Goal: Task Accomplishment & Management: Manage account settings

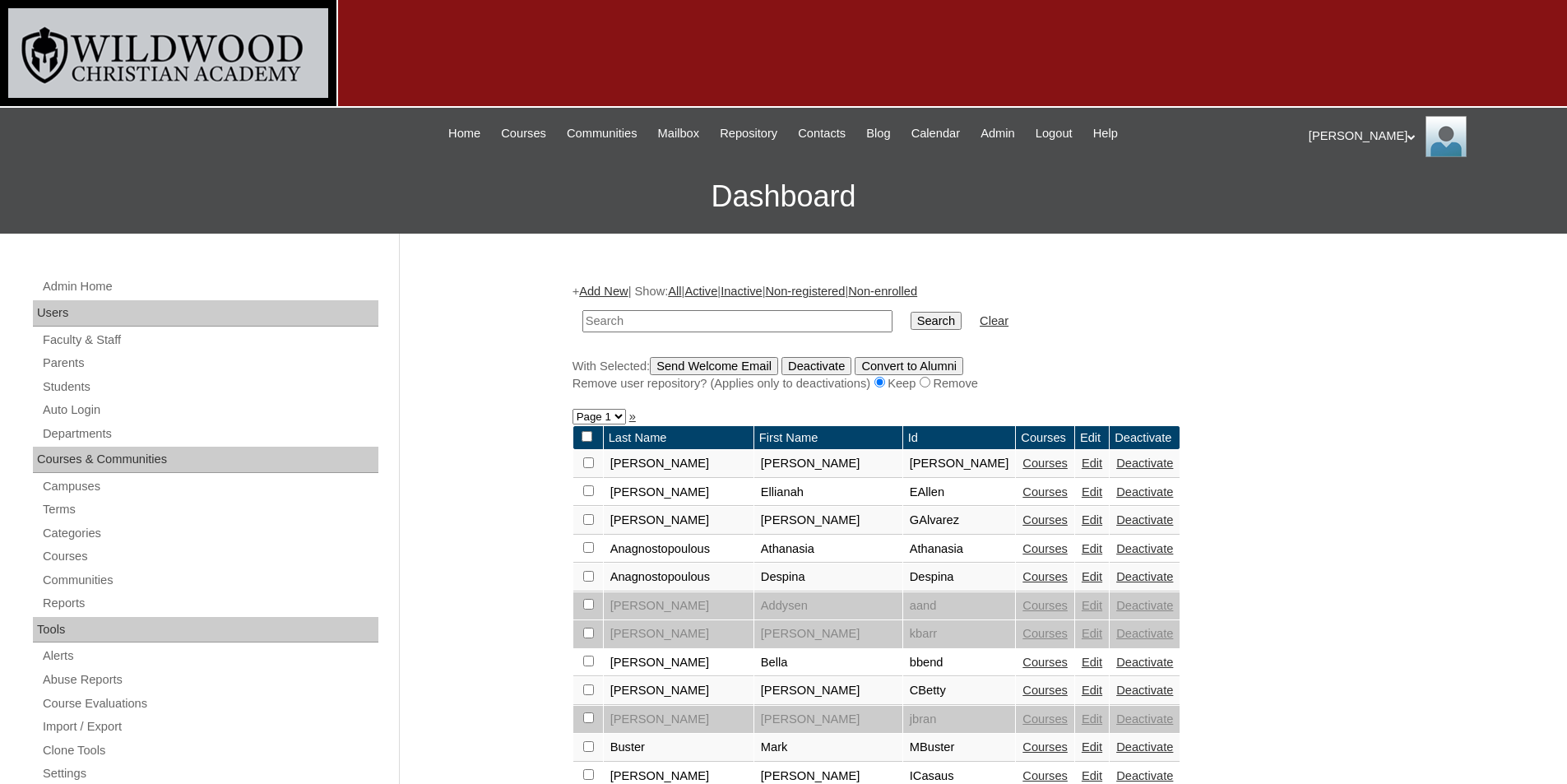
click at [718, 322] on input "text" at bounding box center [738, 321] width 310 height 22
type input "test"
click at [911, 312] on input "Search" at bounding box center [937, 321] width 51 height 18
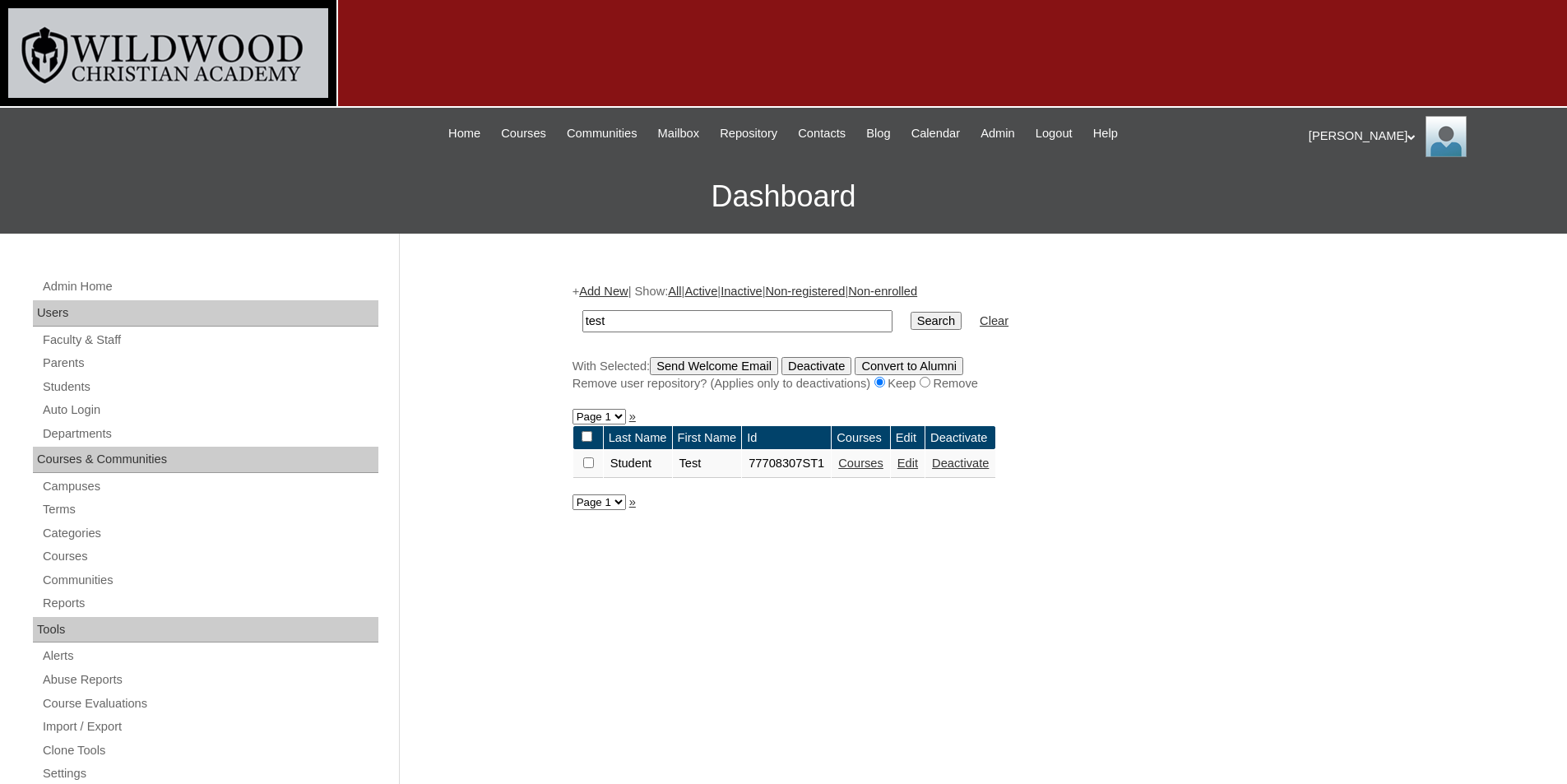
click at [910, 461] on link "Edit" at bounding box center [908, 463] width 21 height 13
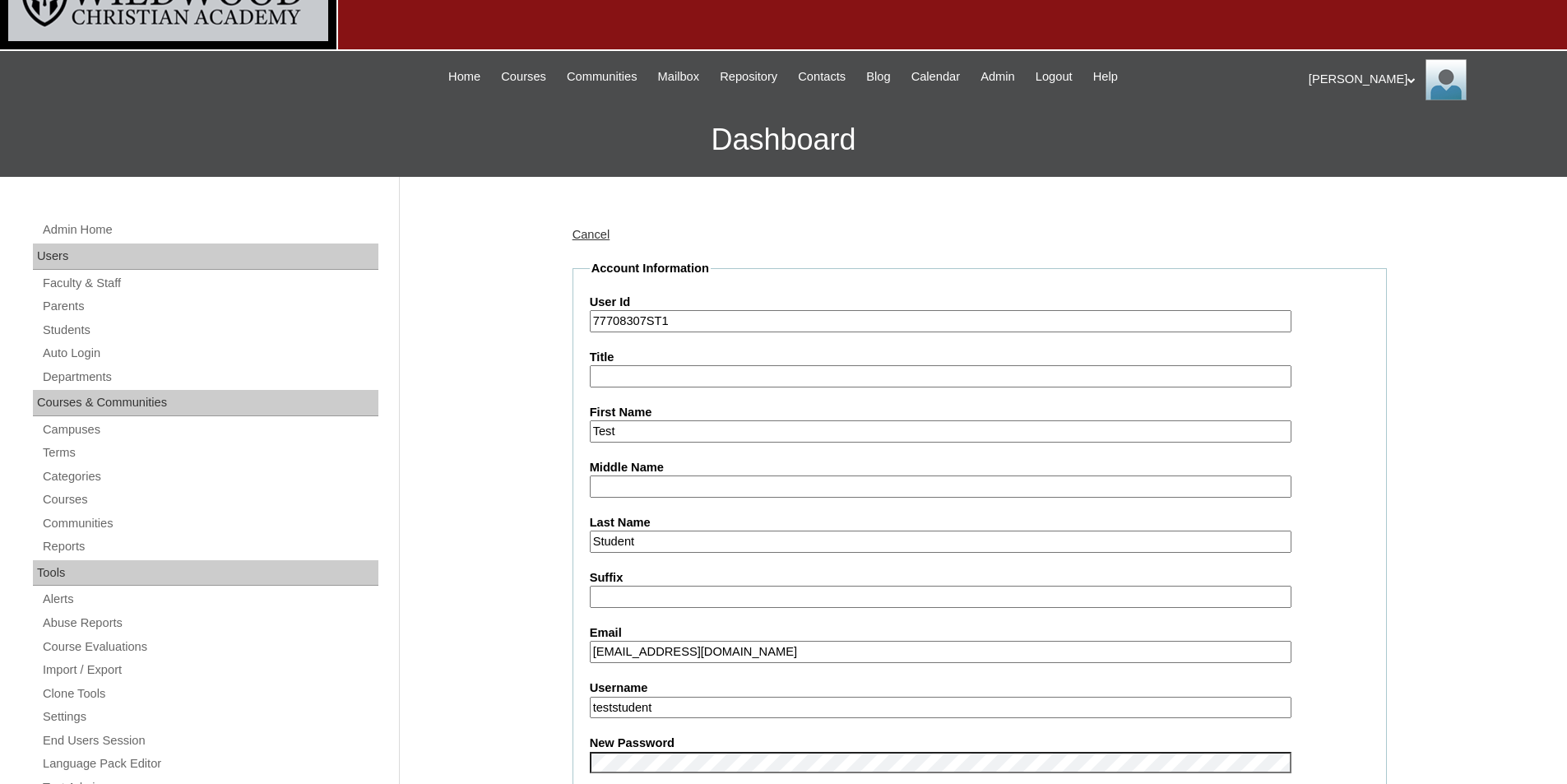
scroll to position [246, 0]
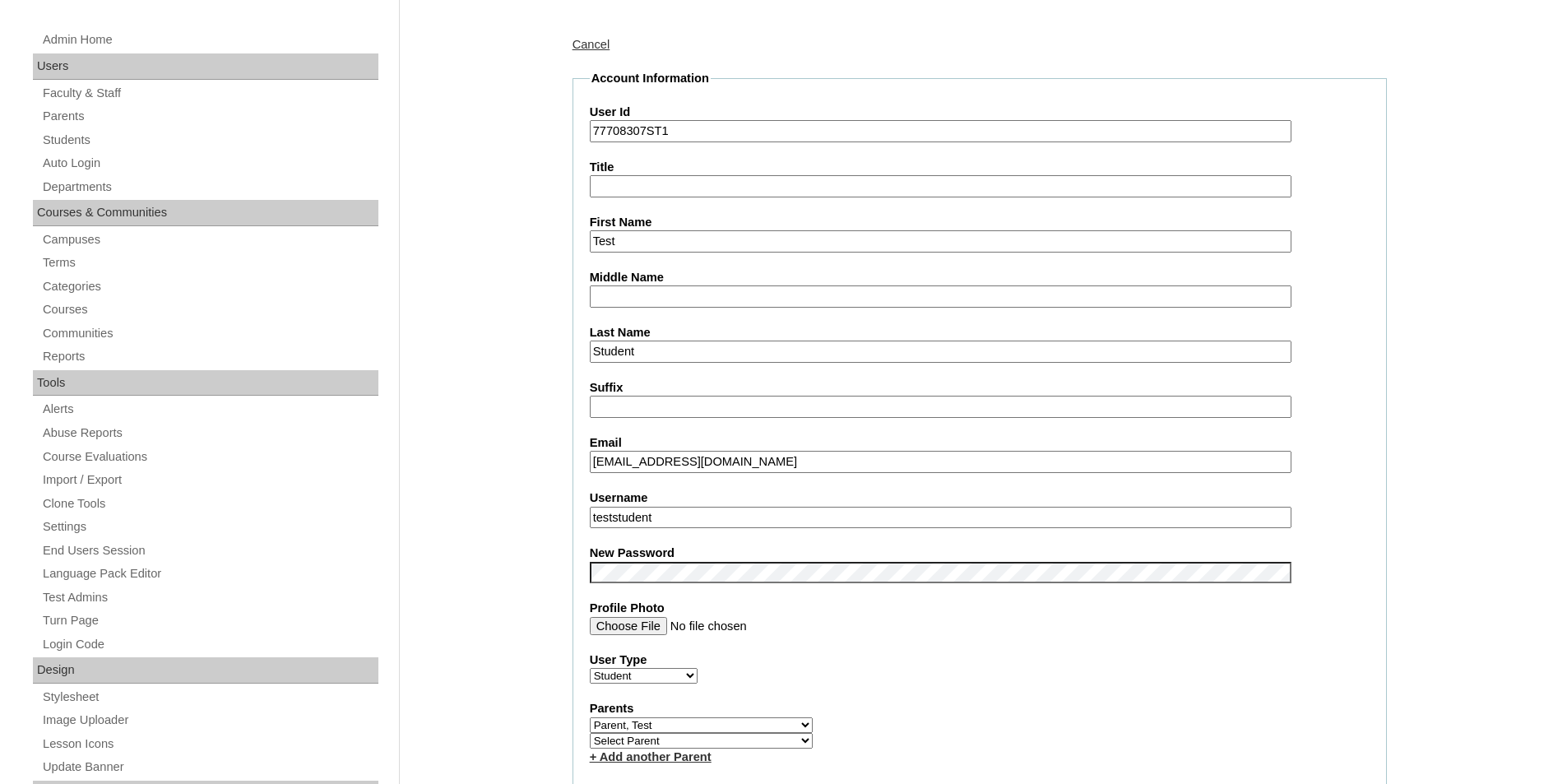
drag, startPoint x: 677, startPoint y: 519, endPoint x: 516, endPoint y: 519, distance: 161.0
